Goal: Task Accomplishment & Management: Complete application form

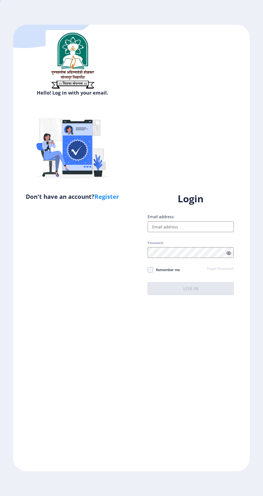
click at [215, 232] on input "Email address:" at bounding box center [191, 226] width 86 height 11
click at [151, 144] on div "Hello! Log in with your email. Don't have an account? Register Login Email addr…" at bounding box center [131, 248] width 237 height 446
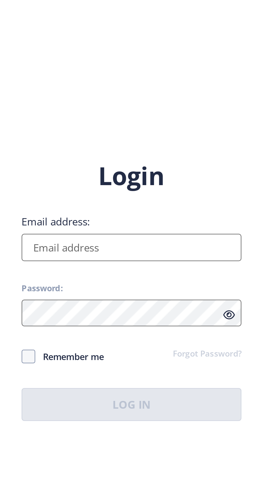
click at [213, 232] on input "Email address:" at bounding box center [191, 226] width 86 height 11
click at [220, 232] on input "Email address:" at bounding box center [191, 226] width 86 height 11
click at [161, 285] on div "Login Email address: Password: Remember me Forgot Password? Log In" at bounding box center [191, 243] width 86 height 102
click at [216, 232] on input "Email address:" at bounding box center [191, 226] width 86 height 11
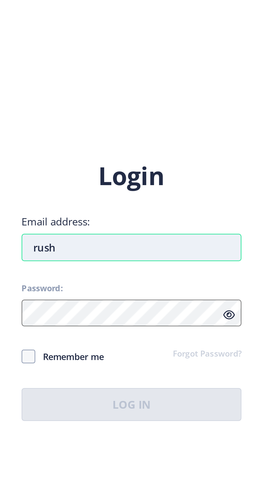
type input "[PERSON_NAME]"
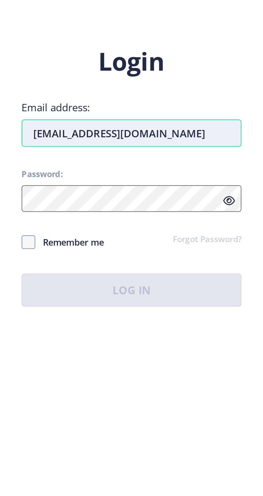
type input "[EMAIL_ADDRESS][DOMAIN_NAME]"
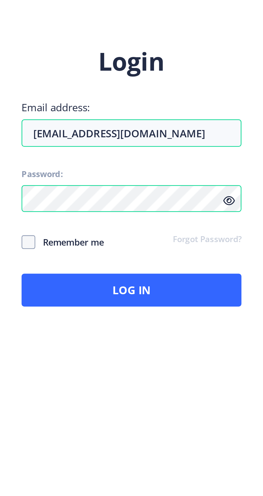
click at [175, 273] on span "Remember me" at bounding box center [166, 269] width 27 height 6
click at [148, 270] on input "Remember me" at bounding box center [148, 269] width 0 height 0
checkbox input "true"
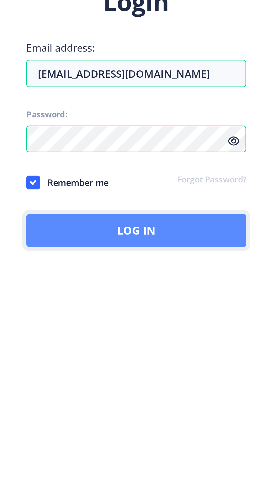
click at [219, 295] on button "Log In" at bounding box center [191, 288] width 86 height 13
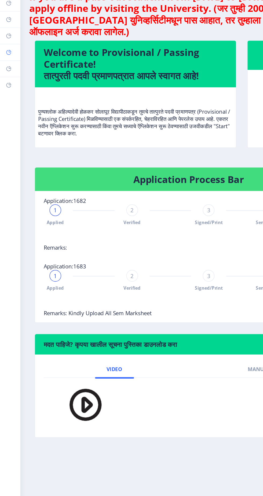
click at [9, 74] on rect at bounding box center [6, 72] width 4 height 4
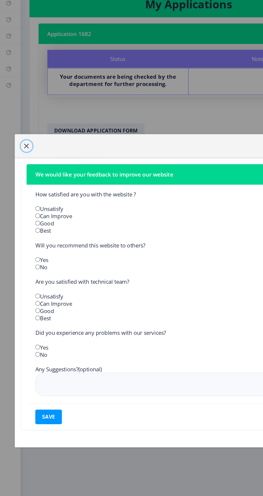
click at [22, 143] on span "button" at bounding box center [19, 141] width 4 height 4
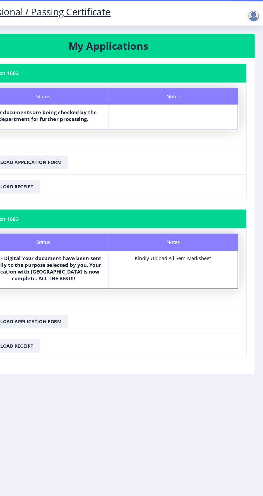
click at [261, 16] on div at bounding box center [255, 13] width 11 height 11
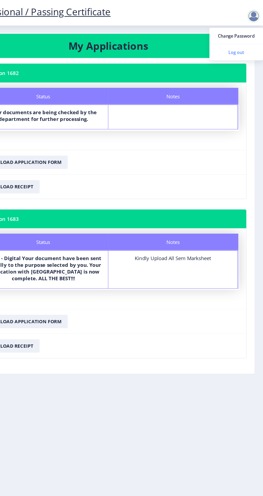
click at [248, 42] on span "Log out" at bounding box center [241, 42] width 34 height 6
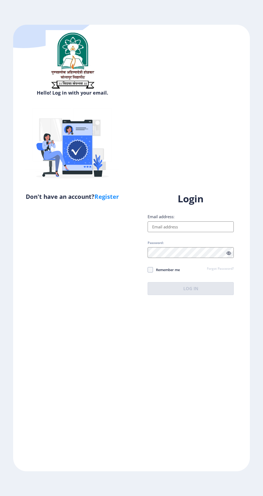
click at [194, 229] on input "Email address:" at bounding box center [191, 226] width 86 height 11
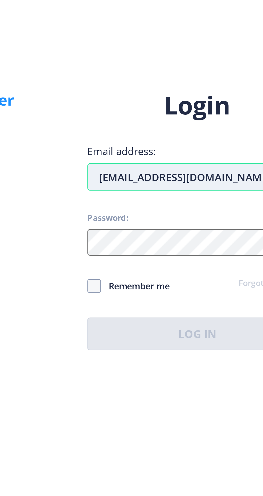
type input "[EMAIL_ADDRESS][DOMAIN_NAME]"
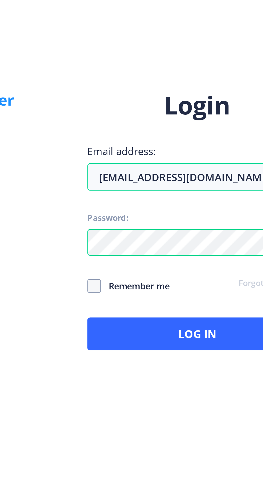
click at [168, 273] on span "Remember me" at bounding box center [166, 269] width 27 height 6
click at [148, 270] on input "Remember me" at bounding box center [148, 269] width 0 height 0
checkbox input "true"
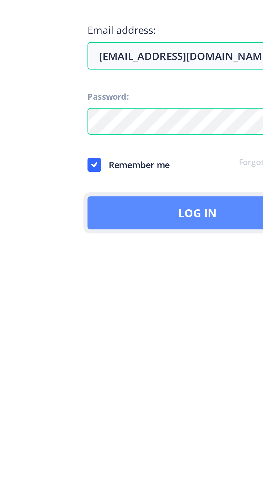
click at [234, 295] on button "Log In" at bounding box center [191, 288] width 86 height 13
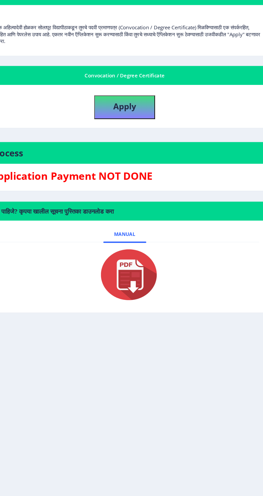
scroll to position [15, 0]
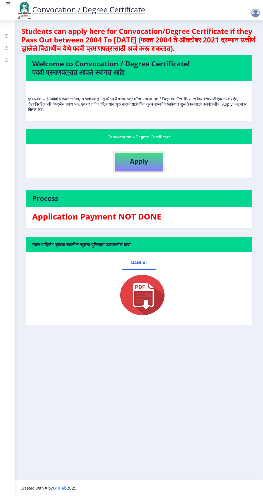
click at [143, 157] on b "Apply" at bounding box center [139, 161] width 18 height 9
select select
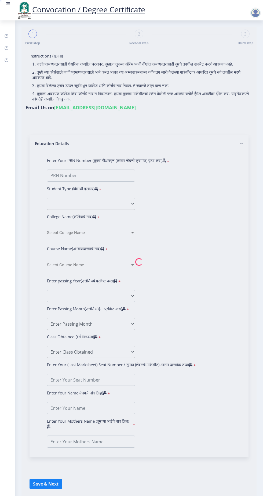
type input "2018032500229795"
select select "Regular"
select select "2021"
select select "March"
select select "Grade A+"
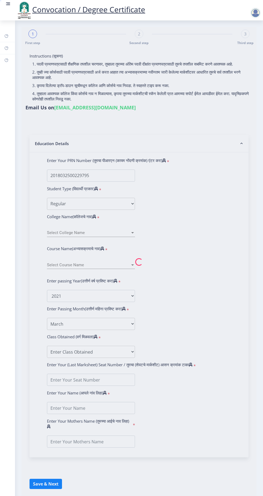
type input "1822979"
type input "[PERSON_NAME] [PERSON_NAME]"
type input "ashwini"
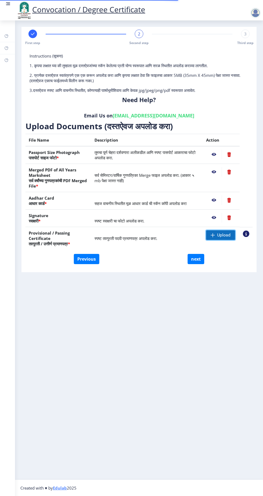
click at [221, 232] on span "Upload" at bounding box center [223, 234] width 13 height 5
click at [222, 232] on span "Upload" at bounding box center [223, 234] width 13 height 5
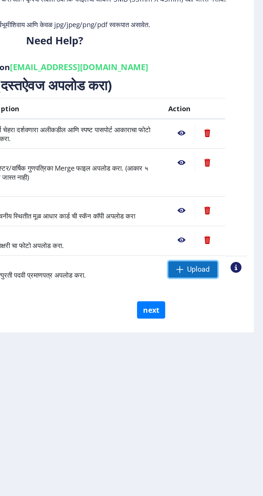
click at [220, 232] on span "Upload" at bounding box center [223, 234] width 13 height 5
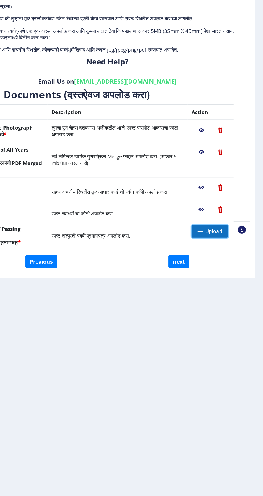
click at [227, 232] on span "Upload" at bounding box center [223, 234] width 13 height 5
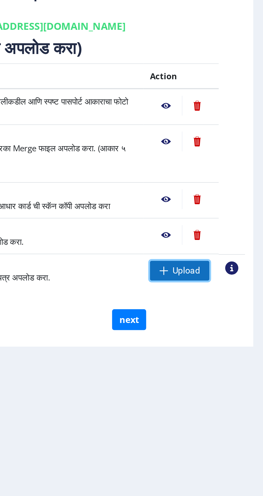
click at [223, 232] on span "Upload" at bounding box center [223, 234] width 13 height 5
click at [249, 230] on nb-action at bounding box center [246, 233] width 6 height 6
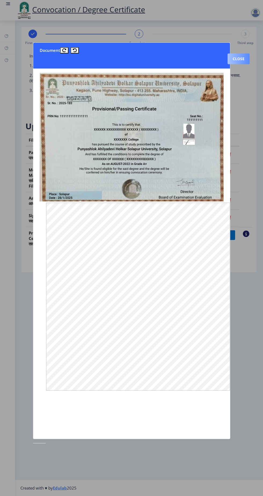
click at [243, 55] on button "Close" at bounding box center [239, 58] width 22 height 11
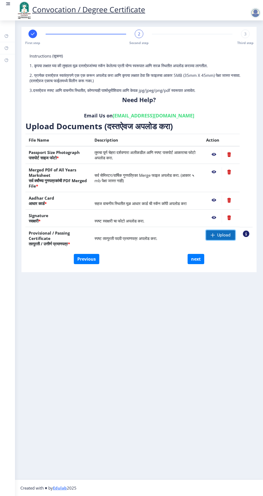
click at [231, 238] on span "Upload" at bounding box center [223, 234] width 13 height 5
click at [225, 232] on span "Upload" at bounding box center [223, 234] width 13 height 5
click at [228, 232] on span "Upload" at bounding box center [223, 234] width 13 height 5
click at [249, 237] on nb-action at bounding box center [246, 233] width 6 height 6
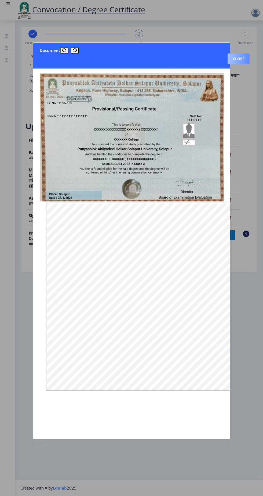
click at [240, 54] on button "Close" at bounding box center [239, 58] width 22 height 11
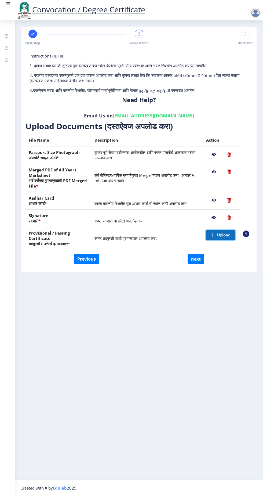
click at [231, 238] on span "Upload" at bounding box center [223, 234] width 13 height 5
click at [257, 16] on div at bounding box center [255, 13] width 11 height 11
click at [248, 44] on span "Log out" at bounding box center [241, 42] width 34 height 6
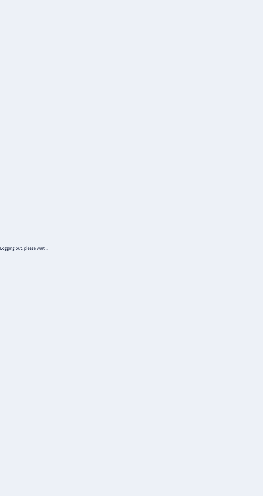
scroll to position [15, 0]
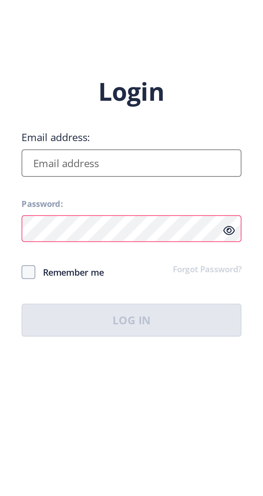
click at [156, 232] on input "Email address:" at bounding box center [191, 226] width 86 height 11
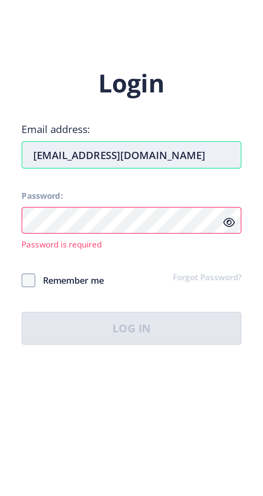
type input "[EMAIL_ADDRESS][DOMAIN_NAME]"
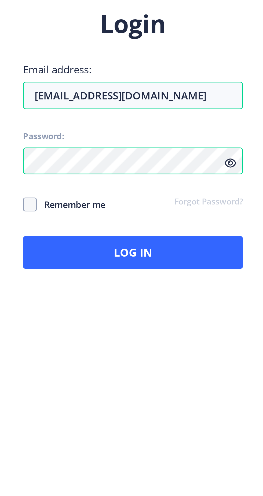
click at [168, 273] on span "Remember me" at bounding box center [166, 269] width 27 height 6
click at [148, 270] on input "Remember me" at bounding box center [148, 269] width 0 height 0
checkbox input "true"
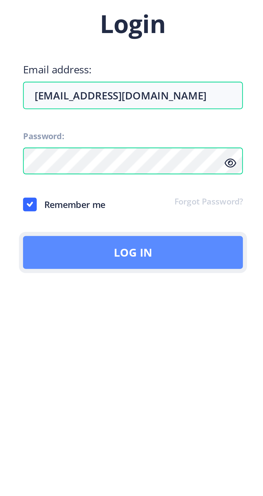
click at [211, 295] on button "Log In" at bounding box center [191, 288] width 86 height 13
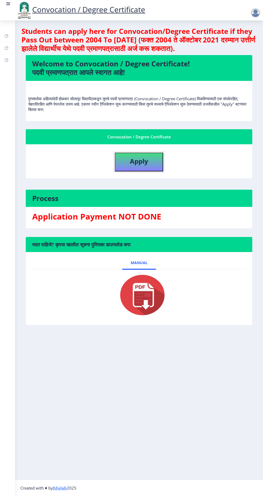
click at [148, 165] on b "Apply" at bounding box center [139, 161] width 18 height 9
select select
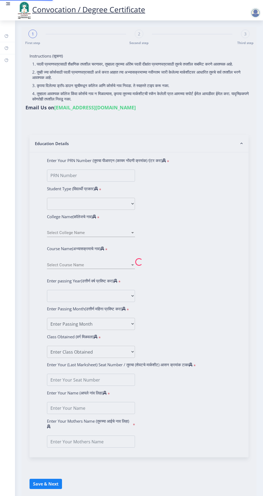
type input "[PERSON_NAME] [PERSON_NAME]"
type input "ashwini"
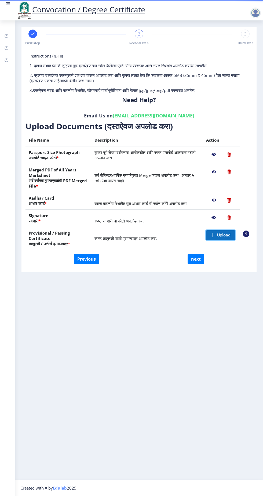
click at [222, 234] on span "Upload" at bounding box center [223, 234] width 13 height 5
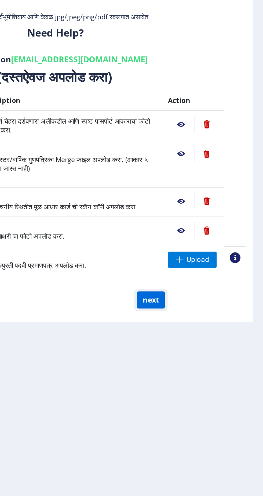
click at [198, 259] on button "next" at bounding box center [196, 259] width 17 height 10
select select
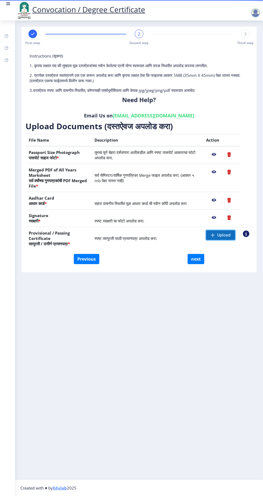
click at [220, 235] on span "Upload" at bounding box center [223, 234] width 13 height 5
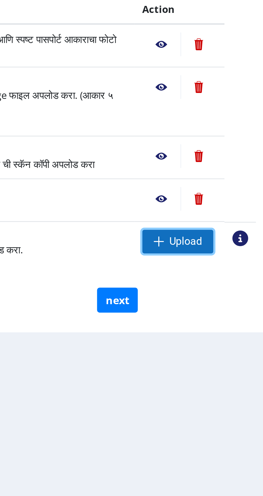
click at [225, 235] on span "Upload" at bounding box center [223, 234] width 13 height 5
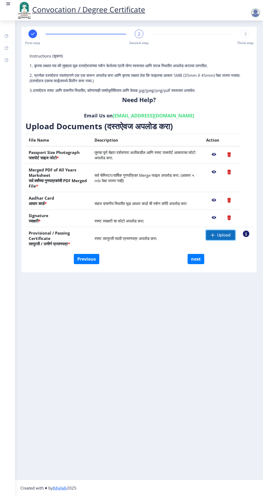
click at [231, 238] on span "Upload" at bounding box center [223, 234] width 13 height 5
click at [249, 231] on nb-action at bounding box center [246, 233] width 6 height 6
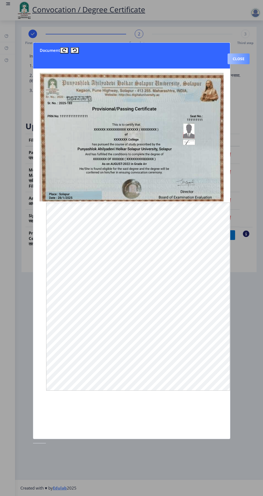
click at [241, 53] on button "Close" at bounding box center [239, 58] width 22 height 11
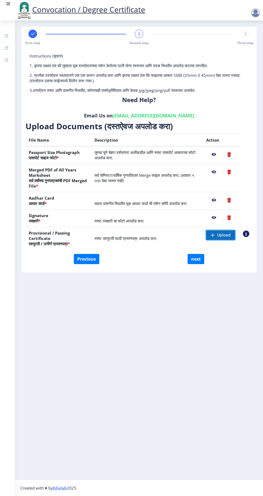
click at [231, 238] on span "Upload" at bounding box center [223, 234] width 13 height 5
click at [222, 159] on nb-action at bounding box center [214, 155] width 16 height 10
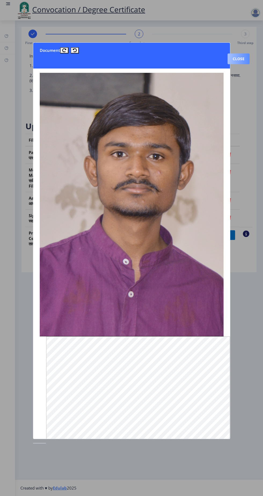
click at [238, 53] on button "Close" at bounding box center [239, 58] width 22 height 11
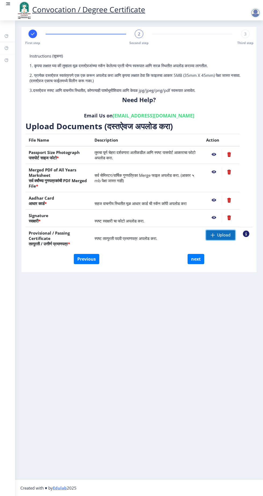
click at [231, 238] on span "Upload" at bounding box center [223, 234] width 13 height 5
click at [249, 237] on nb-action at bounding box center [246, 233] width 6 height 6
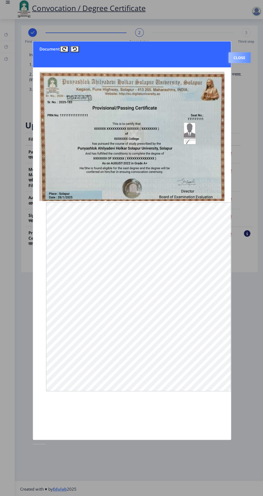
click at [238, 53] on button "Close" at bounding box center [239, 58] width 22 height 11
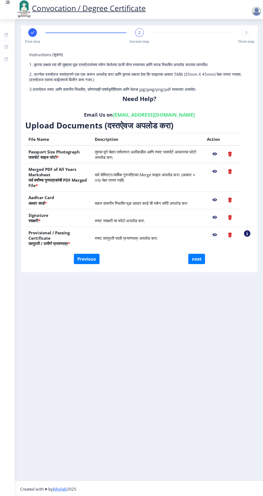
click at [222, 240] on nb-action at bounding box center [214, 235] width 16 height 10
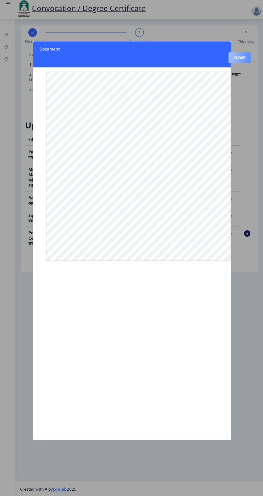
click at [239, 55] on button "Close" at bounding box center [239, 58] width 22 height 11
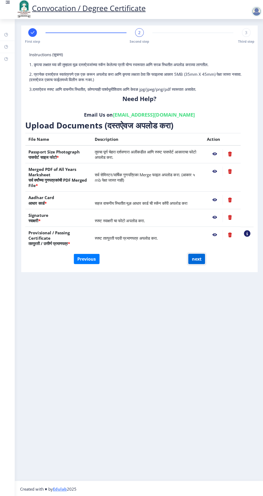
click at [204, 264] on button "next" at bounding box center [196, 259] width 17 height 10
select select
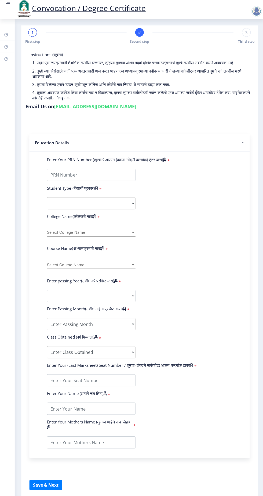
type input "[PERSON_NAME] [PERSON_NAME]"
type input "ashwini"
type input "2018032500229795"
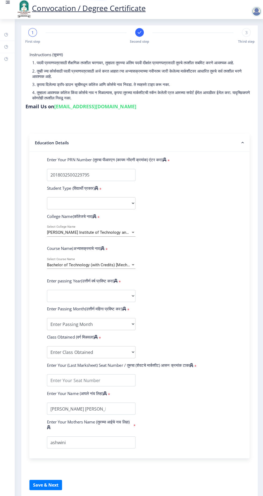
select select "Regular"
select select "2021"
select select "March"
select select "Grade A+"
type input "1822979"
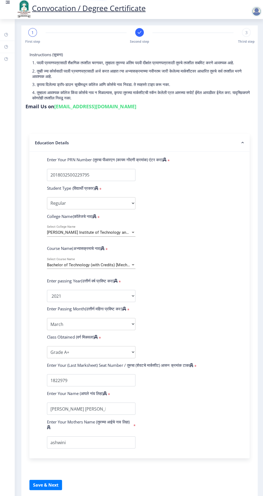
select select
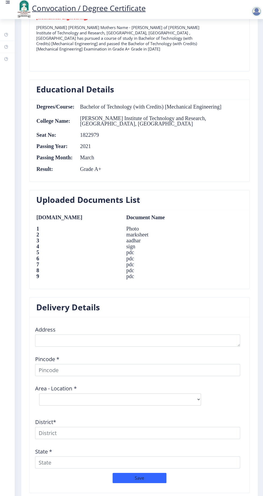
scroll to position [471, 0]
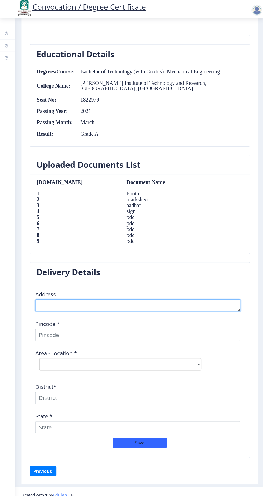
click at [82, 309] on textarea at bounding box center [137, 306] width 204 height 12
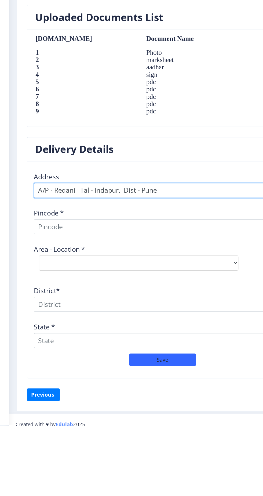
type textarea "A/P - Redani Tal - Indapur. Dist - Pune"
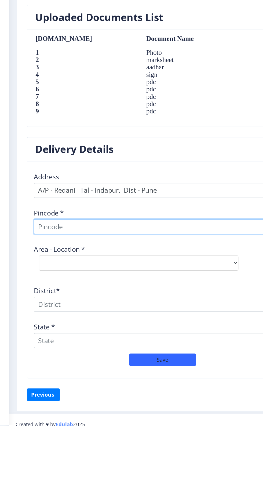
click at [89, 341] on input at bounding box center [137, 335] width 204 height 12
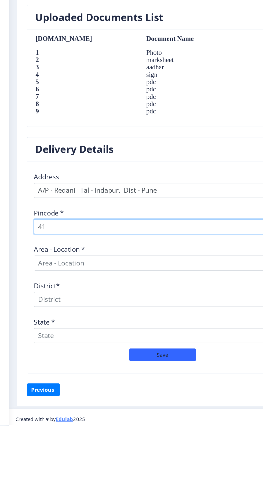
scroll to position [468, 0]
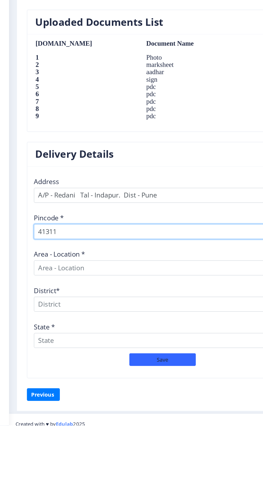
type input "413114"
select select
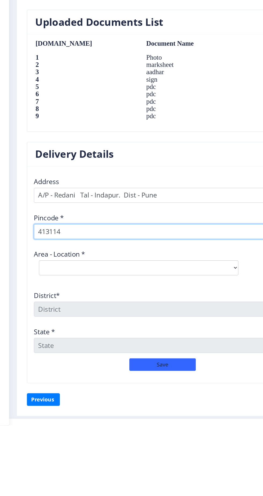
scroll to position [471, 0]
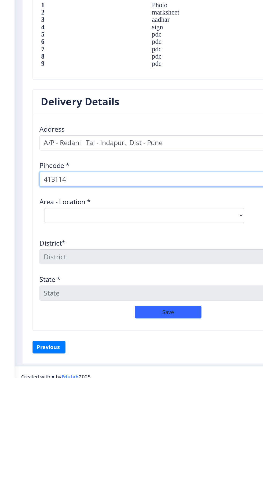
type input "413114"
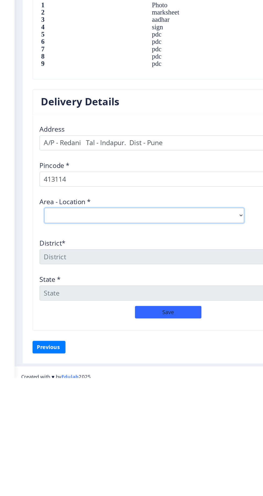
click at [107, 371] on select "Select Area Location [GEOGRAPHIC_DATA] B.O Kalamb B.O Khorochi B.O Lasurna B.O …" at bounding box center [119, 365] width 161 height 12
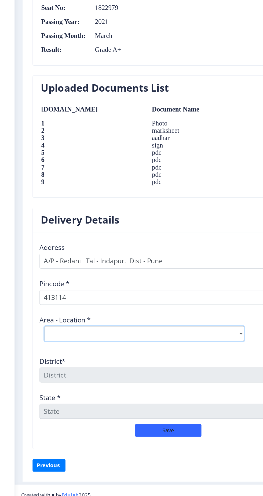
select select "8: Object"
type input "[GEOGRAPHIC_DATA]"
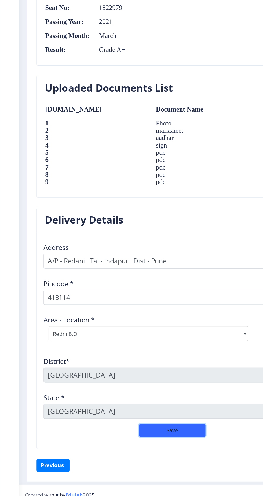
click at [166, 448] on button "Save" at bounding box center [139, 443] width 54 height 10
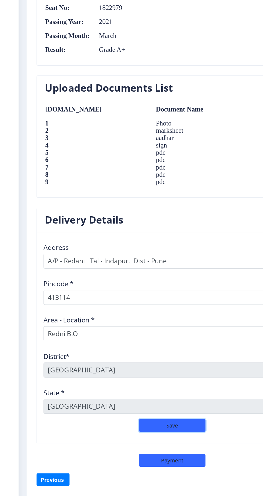
scroll to position [483, 0]
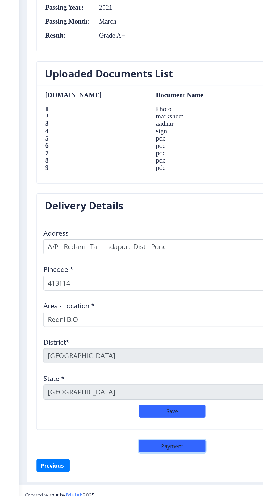
click at [166, 460] on button "Payment" at bounding box center [139, 455] width 54 height 10
select select "sealed"
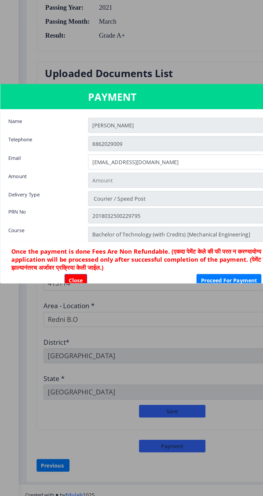
type input "2885"
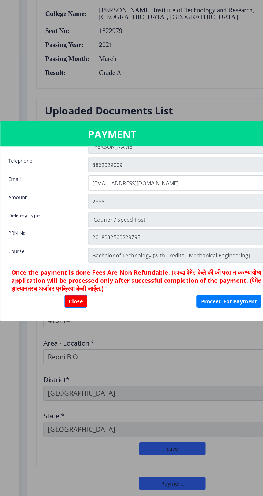
scroll to position [13, 1]
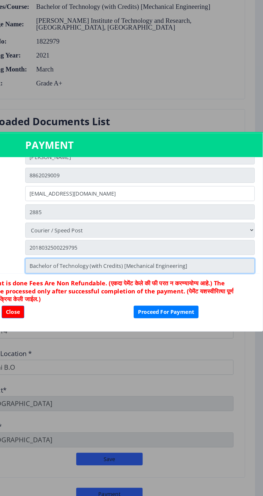
click at [211, 273] on input "Bachelor of Technology (with Credits) [Mechanical Engineering]" at bounding box center [163, 271] width 185 height 12
click at [220, 267] on input "Bachelor of Technology (with Credits) [Mechanical Engineering]" at bounding box center [163, 271] width 185 height 12
click at [119, 274] on input "Bachelor of Technology (with Credits) [Mechanical Engineering]" at bounding box center [163, 271] width 185 height 12
click at [121, 276] on input "Bachelor of Technology (with Credits) [Mechanical Engineering]" at bounding box center [163, 271] width 185 height 12
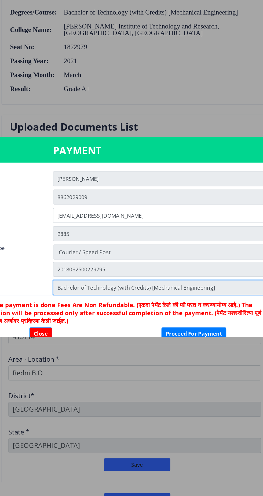
scroll to position [13, 0]
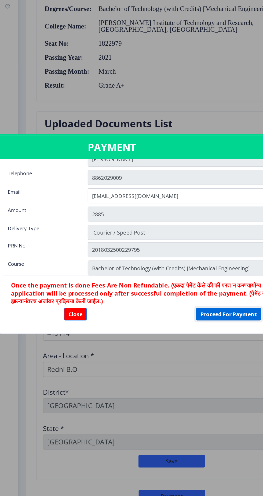
click at [194, 306] on button "Proceed For Payment" at bounding box center [185, 308] width 52 height 10
